Goal: Find specific page/section: Find specific page/section

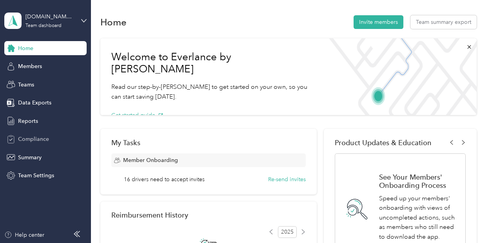
click at [38, 140] on span "Compliance" at bounding box center [33, 139] width 31 height 8
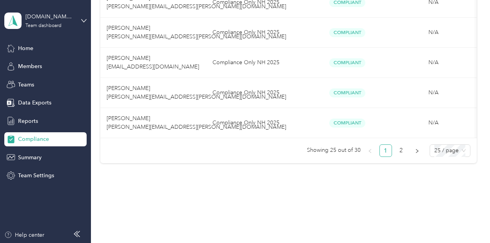
scroll to position [794, 0]
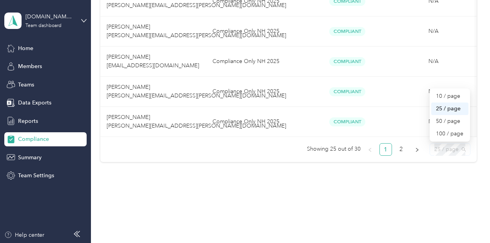
click at [434, 150] on span "25 / page" at bounding box center [449, 150] width 31 height 12
click at [440, 122] on div "50 / page" at bounding box center [450, 121] width 28 height 9
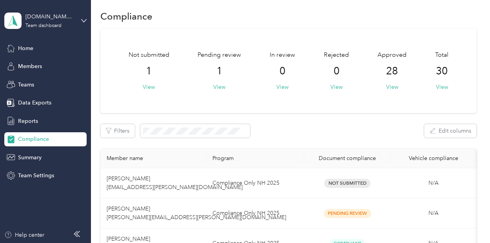
scroll to position [4, 0]
